Goal: Transaction & Acquisition: Download file/media

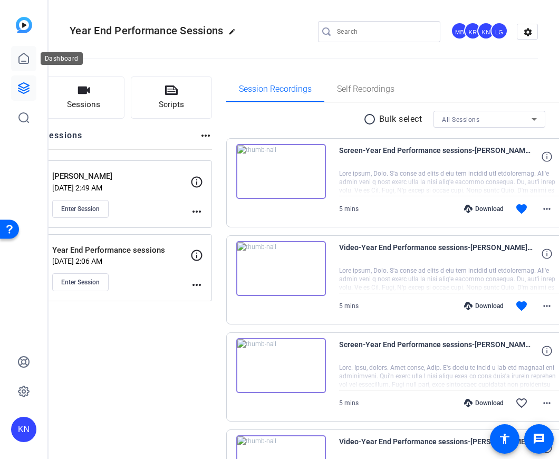
click at [25, 51] on link at bounding box center [23, 58] width 25 height 25
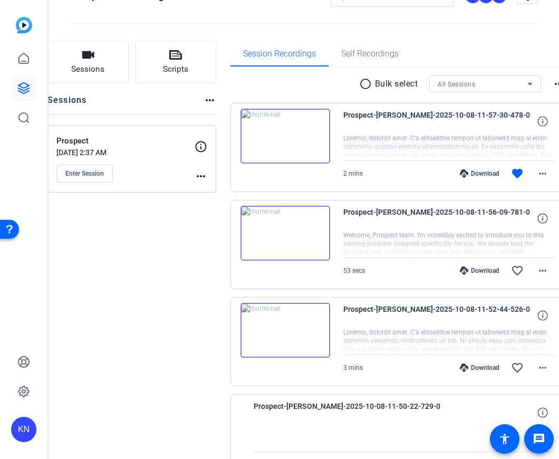
scroll to position [37, 0]
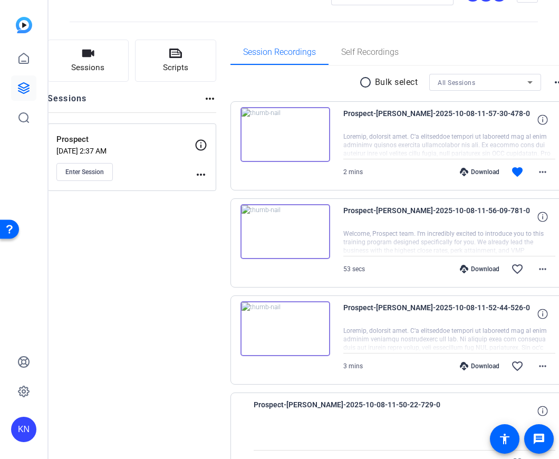
click at [460, 171] on icon at bounding box center [464, 172] width 8 height 8
click at [536, 175] on mat-icon "more_horiz" at bounding box center [542, 172] width 13 height 13
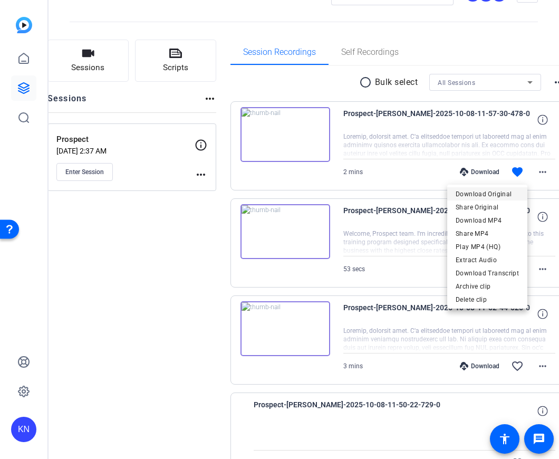
click at [513, 193] on span "Download Original" at bounding box center [487, 193] width 63 height 13
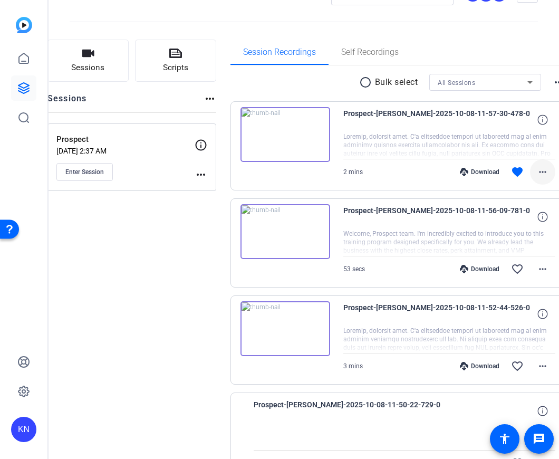
click at [536, 172] on mat-icon "more_horiz" at bounding box center [542, 172] width 13 height 13
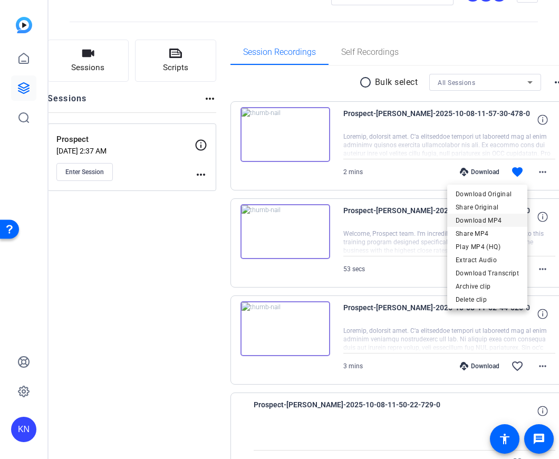
click at [514, 222] on span "Download MP4" at bounding box center [487, 220] width 63 height 13
